Goal: Information Seeking & Learning: Learn about a topic

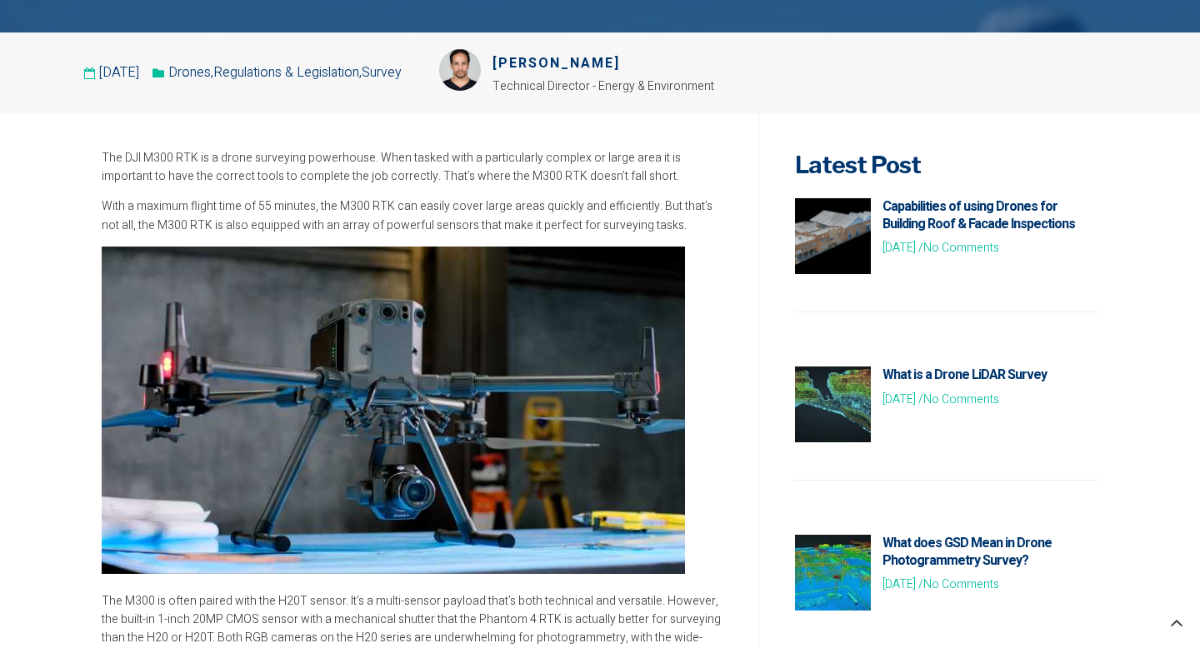
scroll to position [438, 0]
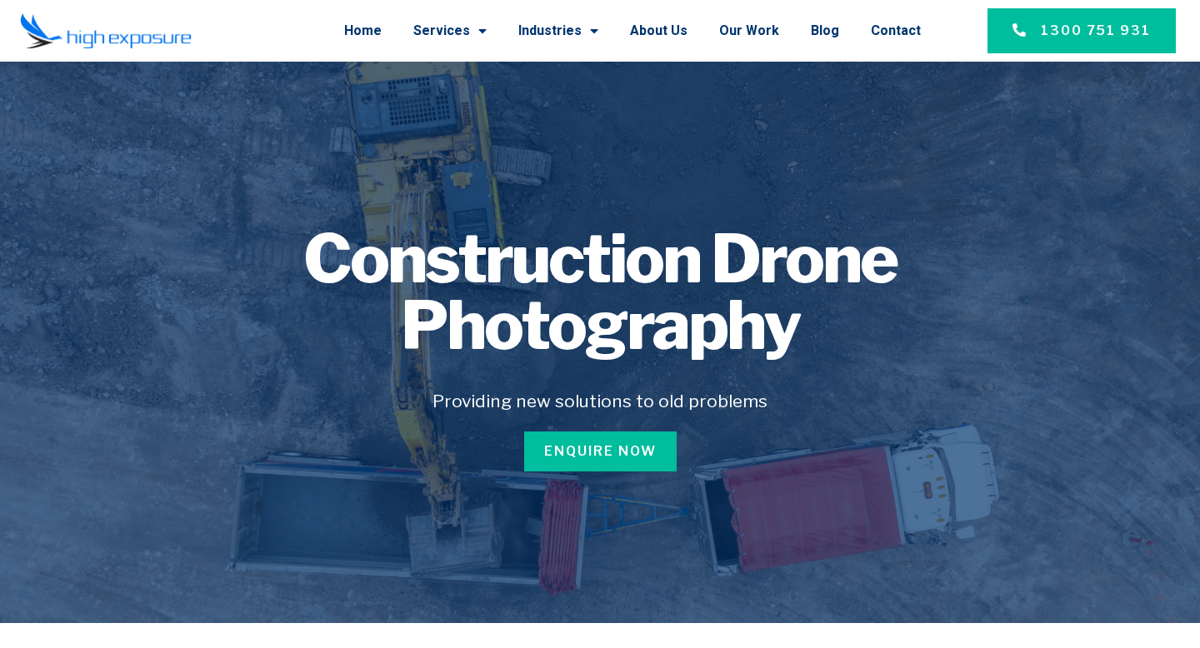
scroll to position [1493, 0]
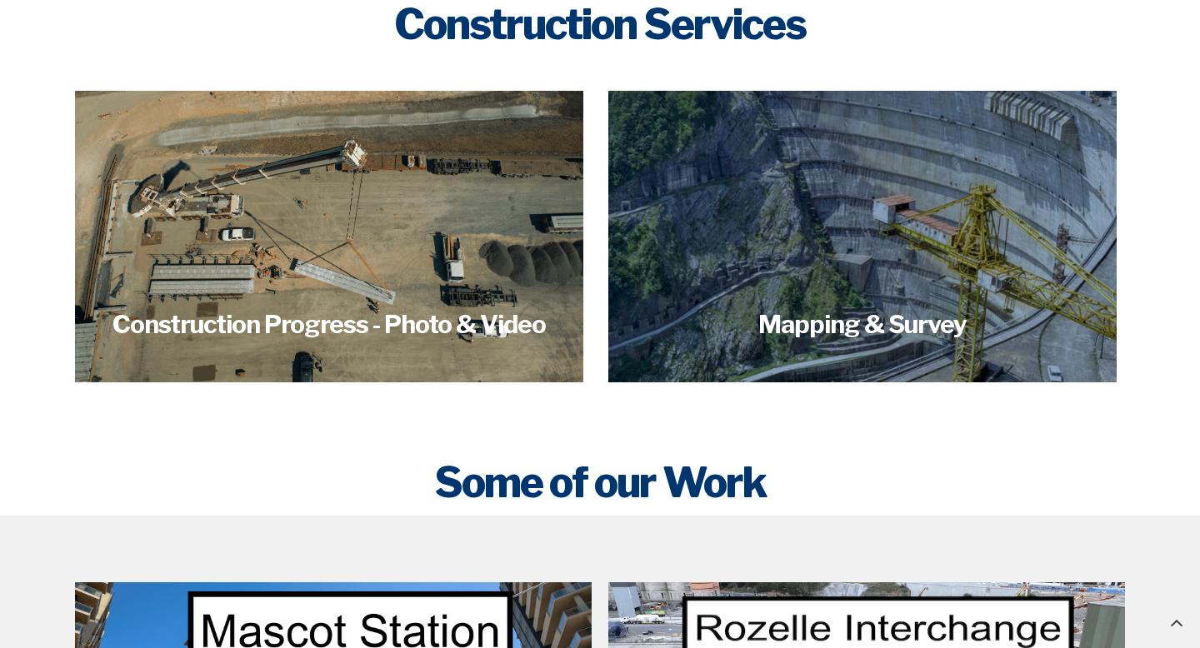
click at [0, 346] on section "SERVICE GROUP Construction Services Construction Progress - Photo & Video Track…" at bounding box center [600, 173] width 1200 height 551
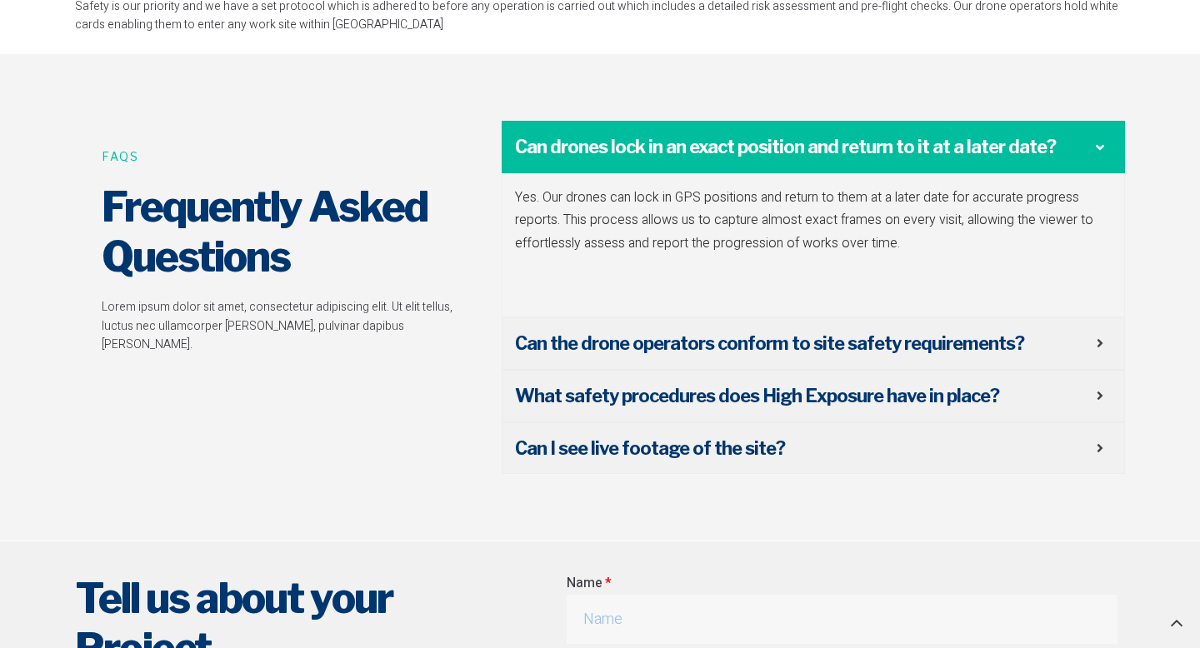
scroll to position [3436, 0]
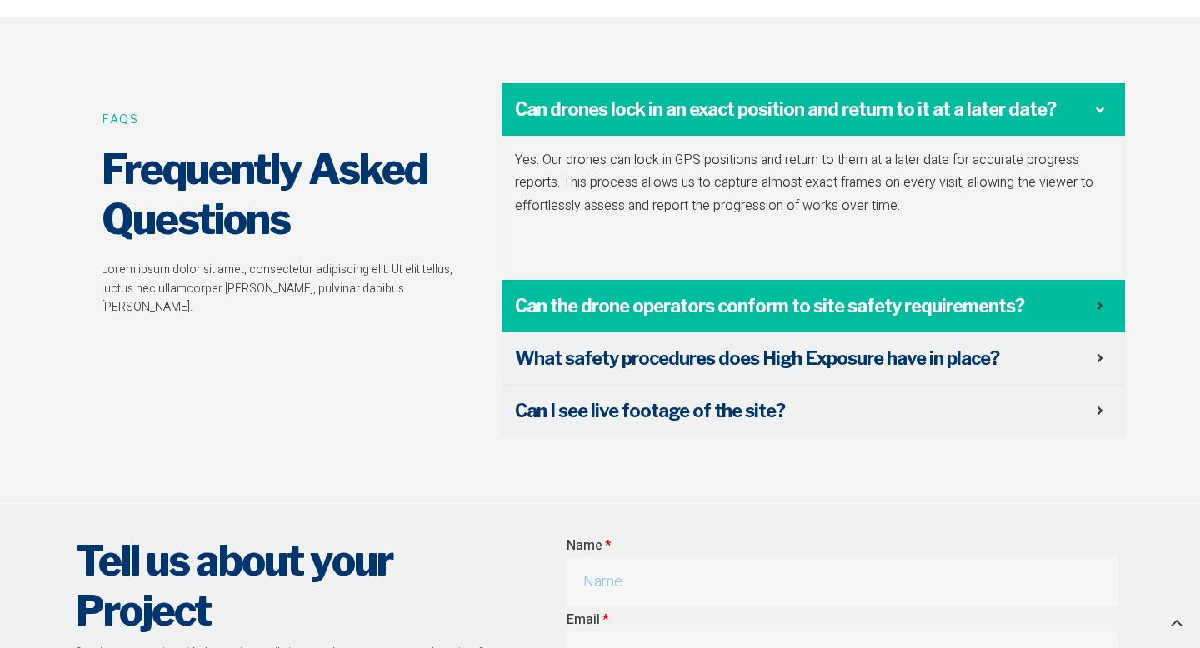
click at [576, 315] on span "Can the drone operators conform to site safety requirements?" at bounding box center [806, 306] width 582 height 26
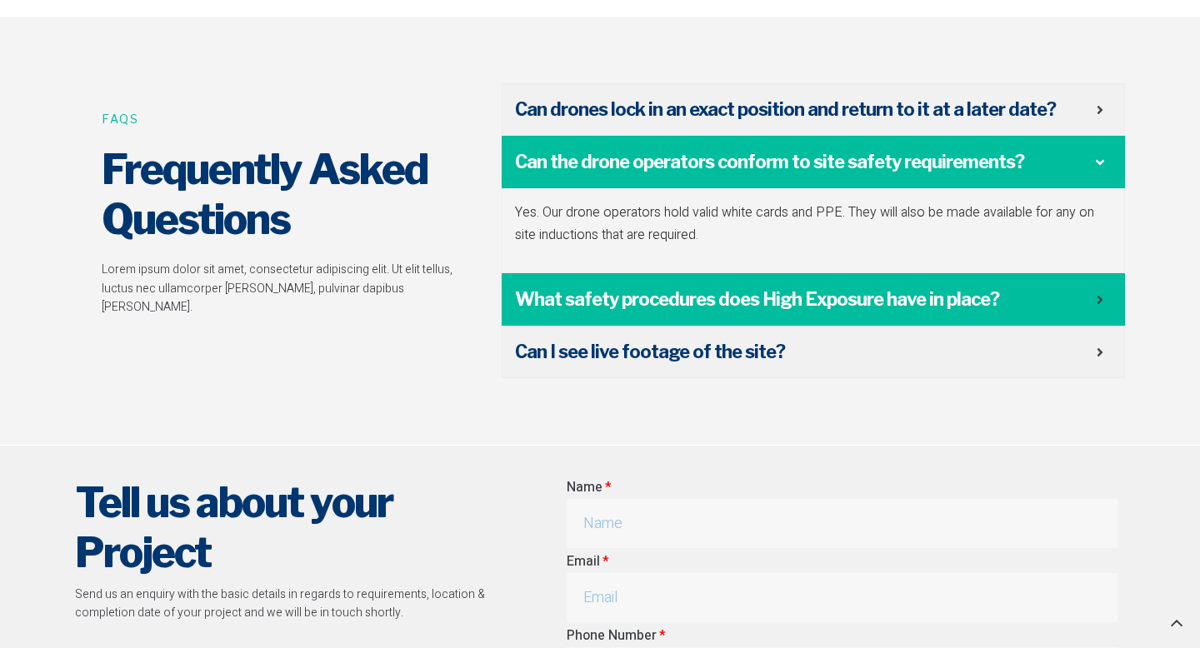
click at [581, 310] on span "What safety procedures does High Exposure have in place?" at bounding box center [806, 300] width 582 height 26
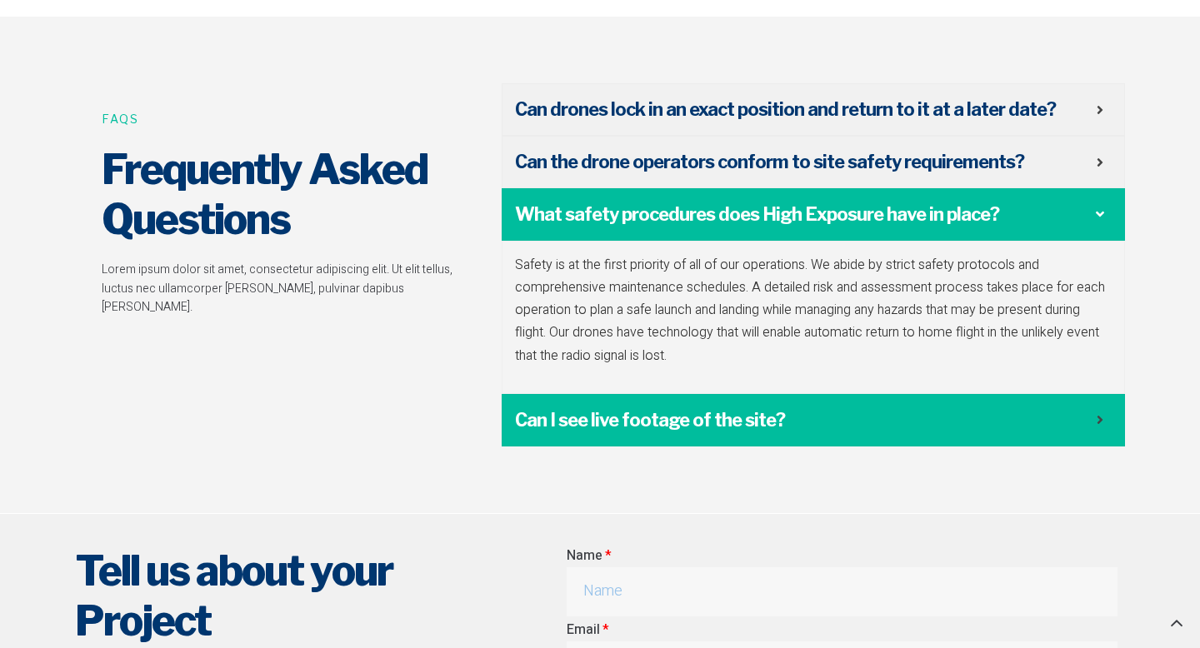
click at [609, 431] on span "Can I see live footage of the site?" at bounding box center [806, 420] width 582 height 26
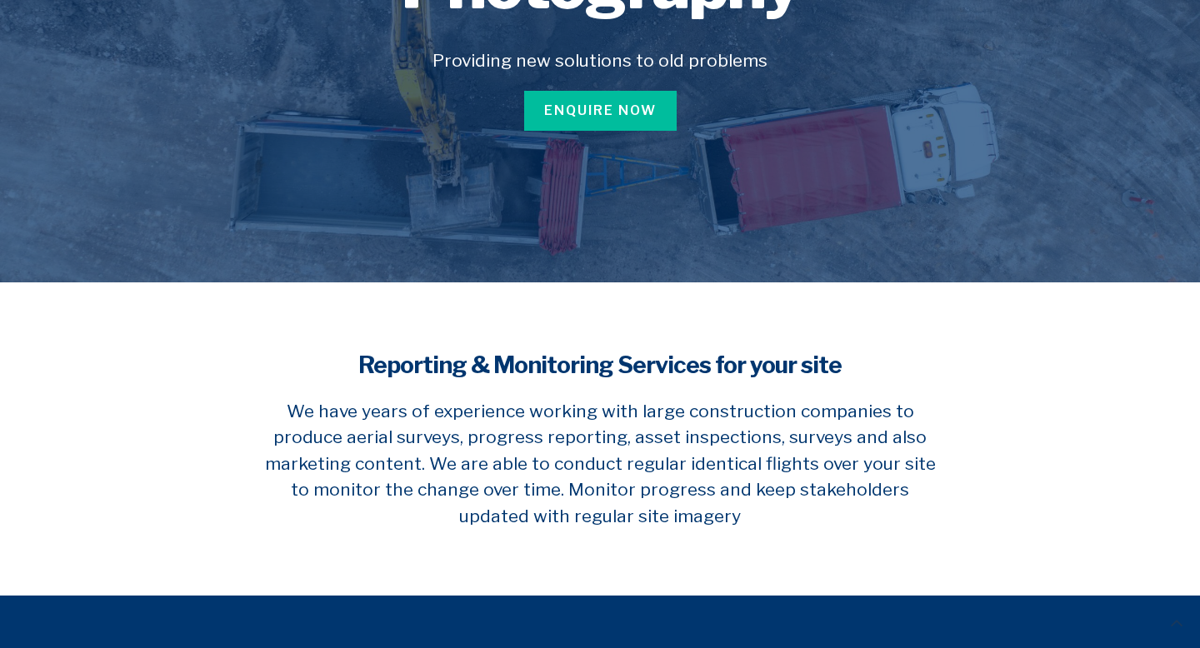
scroll to position [461, 0]
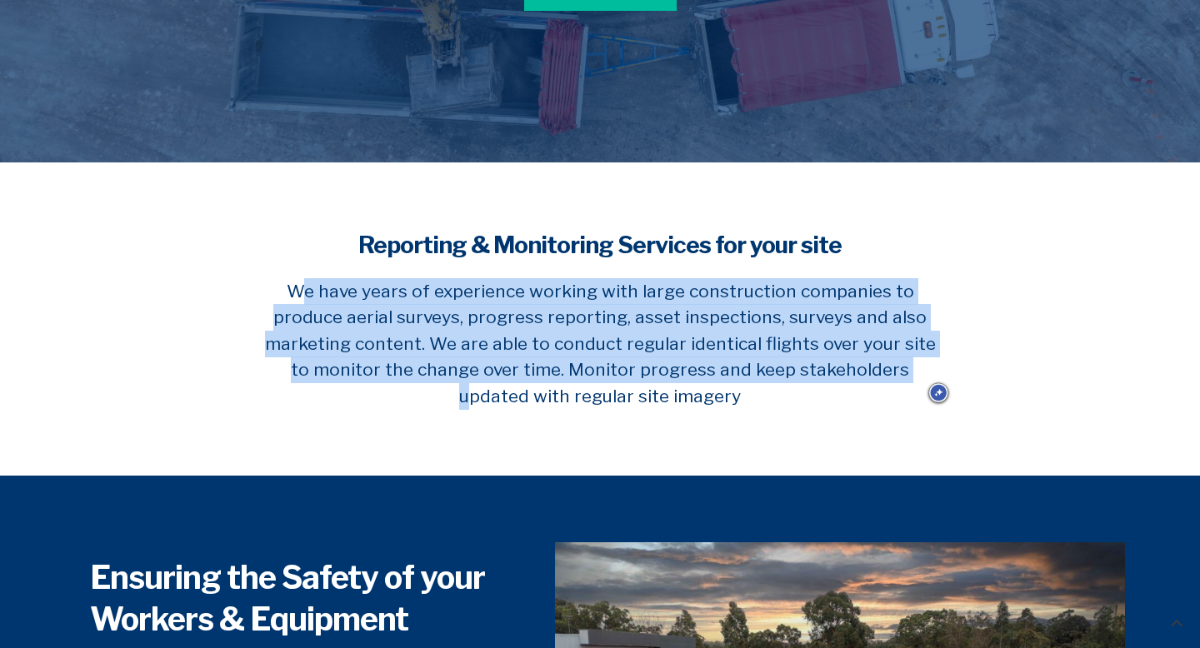
drag, startPoint x: 278, startPoint y: 289, endPoint x: 759, endPoint y: 364, distance: 486.6
click at [759, 362] on h5 "We have years of experience working with large construction companies to produc…" at bounding box center [599, 344] width 683 height 132
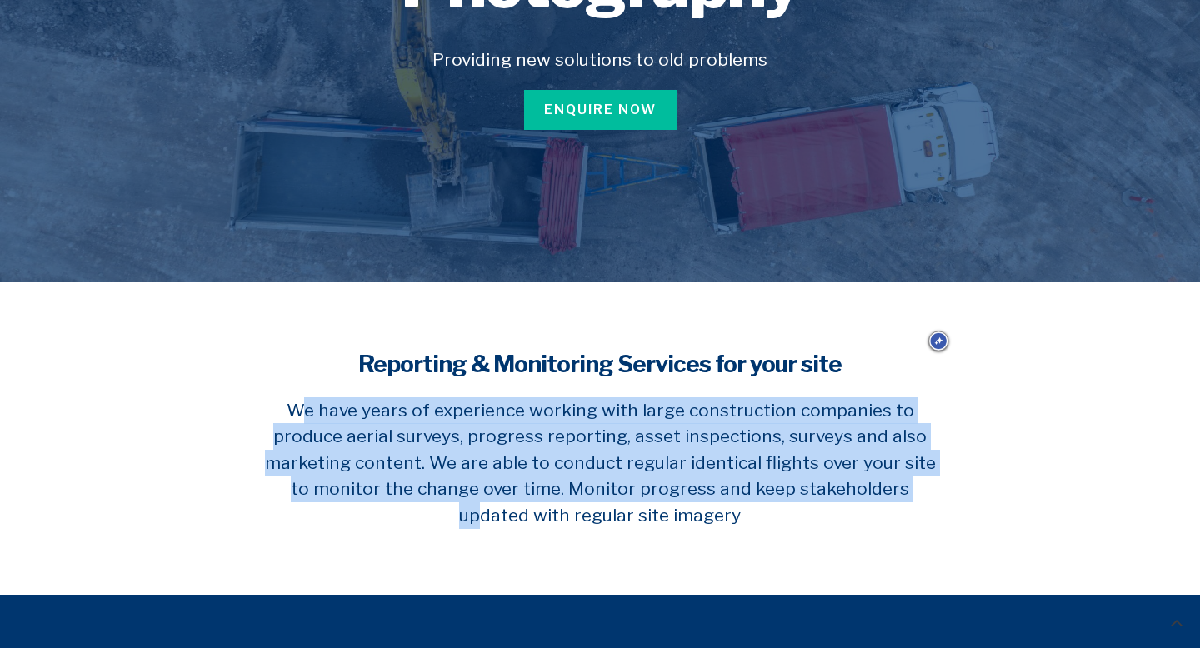
scroll to position [0, 0]
